Goal: Information Seeking & Learning: Learn about a topic

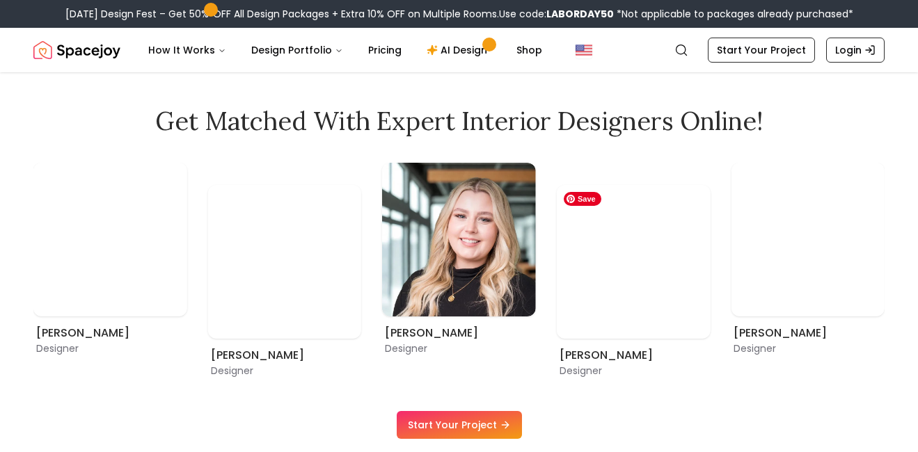
scroll to position [680, 0]
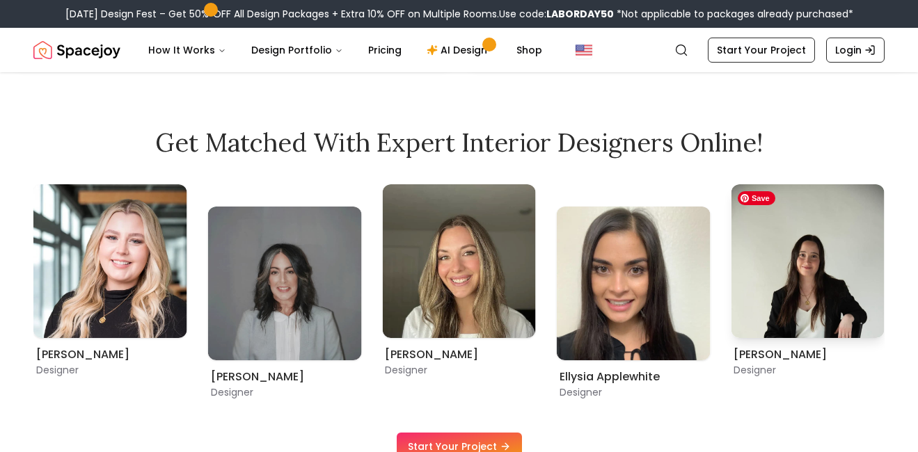
click at [803, 267] on img "9 / 9" at bounding box center [808, 261] width 154 height 154
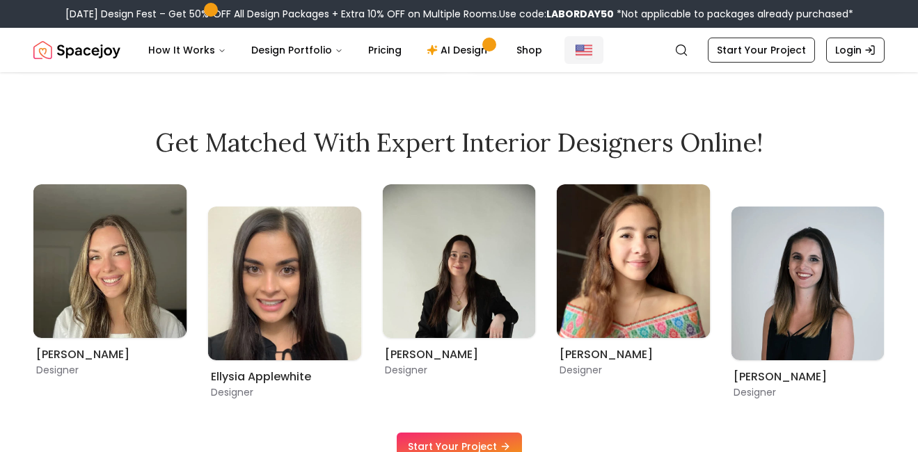
click at [576, 49] on img "Global" at bounding box center [584, 50] width 17 height 17
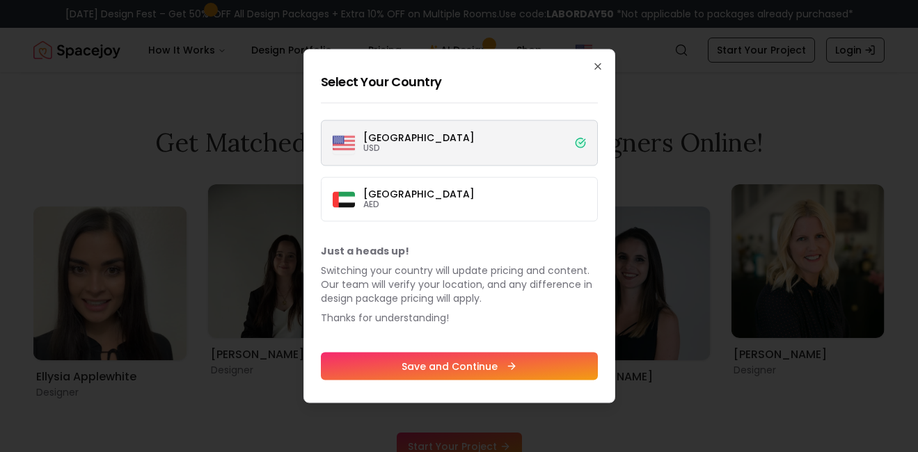
click at [513, 184] on label "Dubai AED" at bounding box center [459, 199] width 277 height 45
click at [0, 0] on button "Dubai AED" at bounding box center [0, 0] width 0 height 0
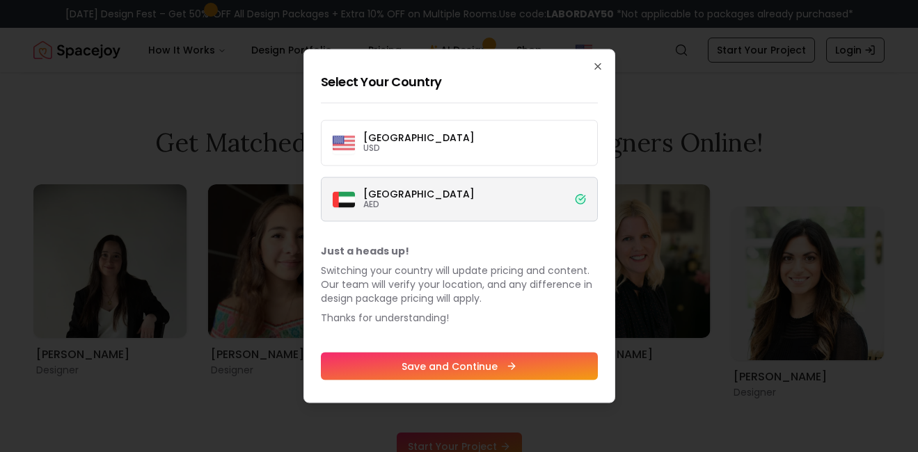
click at [452, 367] on button "Save and Continue" at bounding box center [459, 367] width 277 height 28
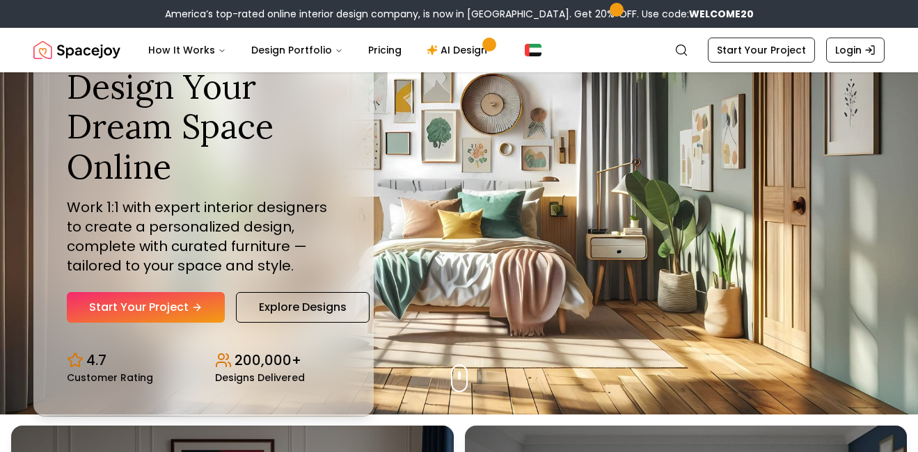
scroll to position [0, 0]
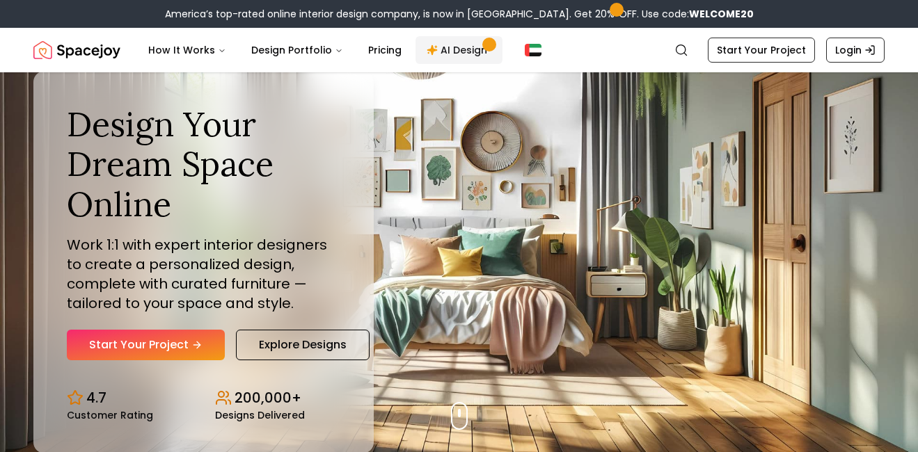
click at [448, 44] on link "AI Design" at bounding box center [458, 50] width 87 height 28
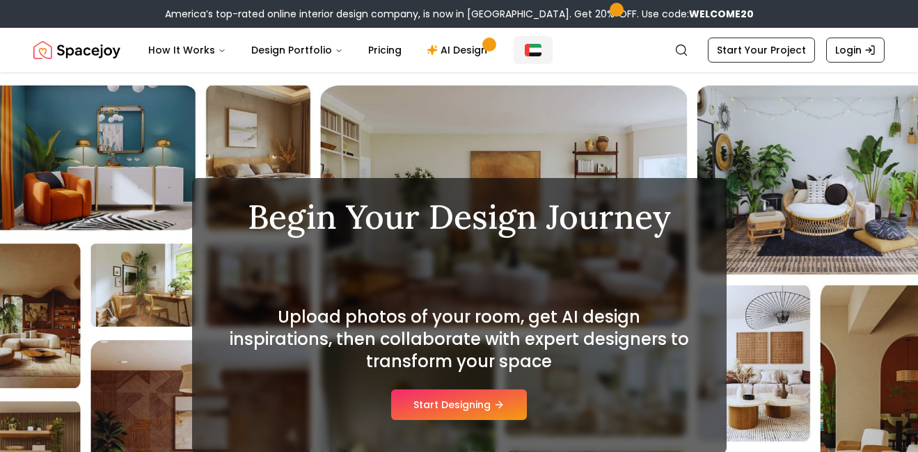
click at [529, 49] on img "Global" at bounding box center [533, 50] width 17 height 12
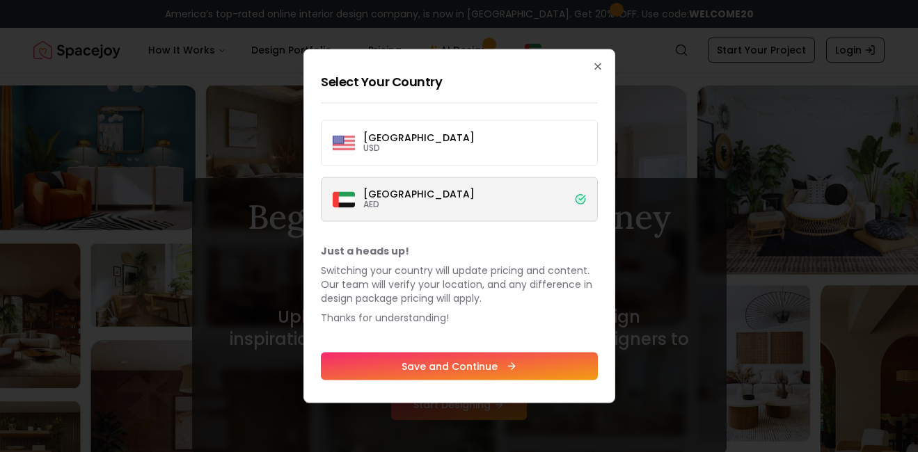
click at [524, 127] on label "United States USD" at bounding box center [459, 143] width 277 height 46
click at [0, 0] on button "United States USD" at bounding box center [0, 0] width 0 height 0
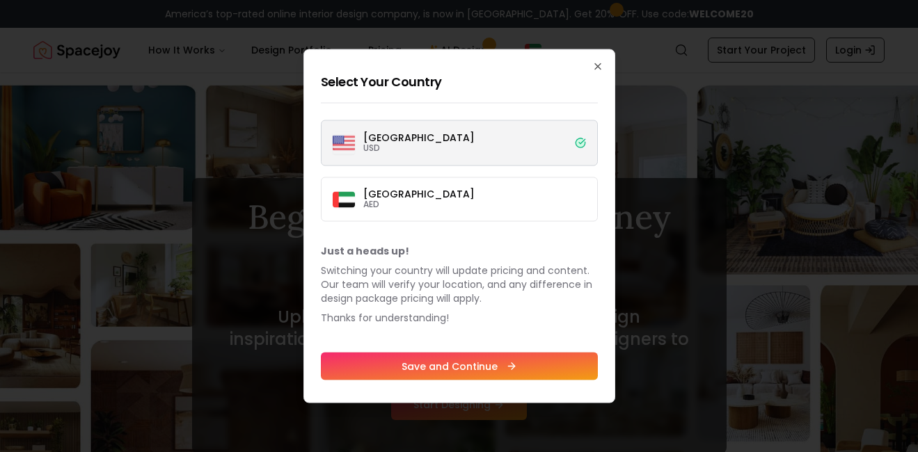
click at [484, 362] on button "Save and Continue" at bounding box center [459, 367] width 277 height 28
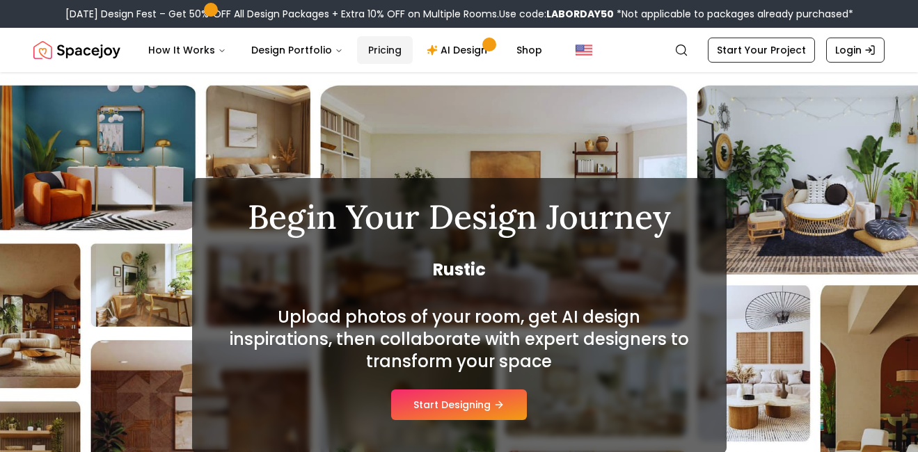
click at [368, 54] on link "Pricing" at bounding box center [385, 50] width 56 height 28
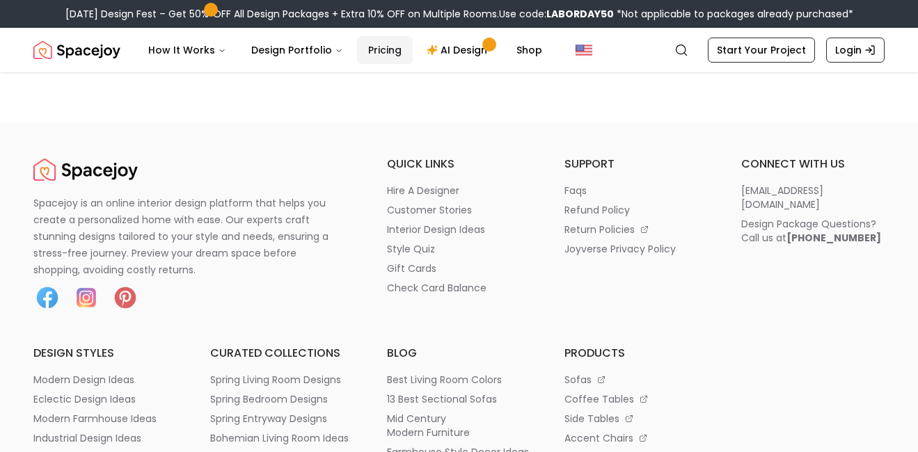
scroll to position [1727, 0]
